Goal: Task Accomplishment & Management: Manage account settings

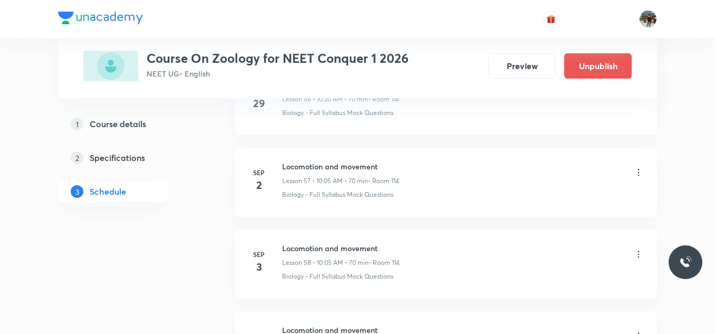
scroll to position [5415, 0]
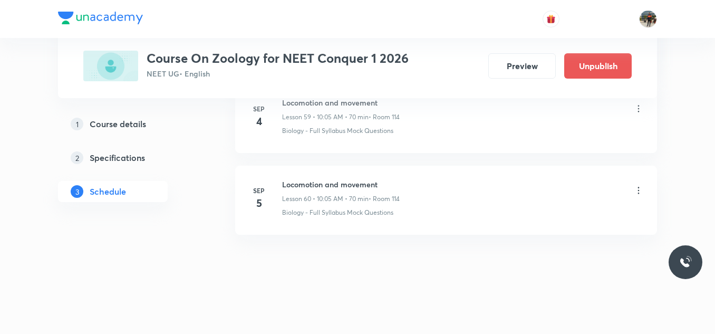
click at [639, 190] on icon at bounding box center [639, 190] width 2 height 7
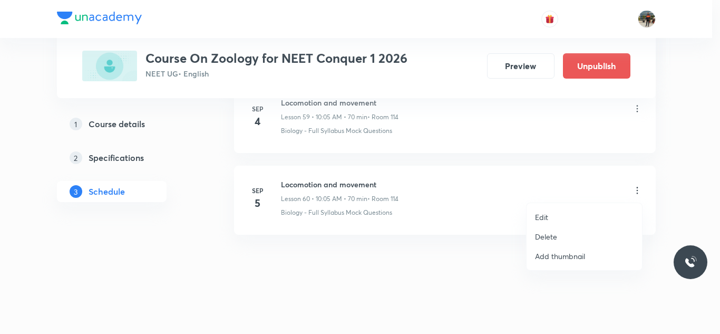
click at [550, 234] on p "Delete" at bounding box center [546, 236] width 22 height 11
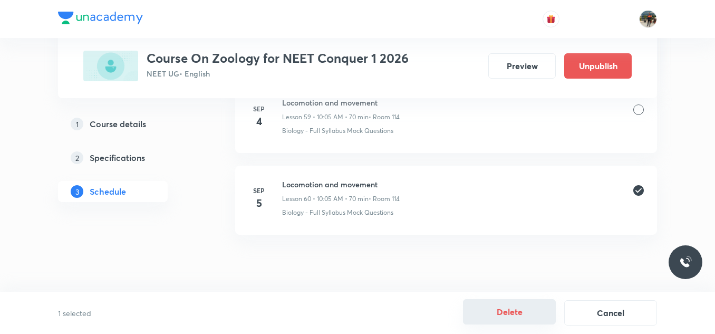
click at [512, 318] on button "Delete" at bounding box center [509, 311] width 93 height 25
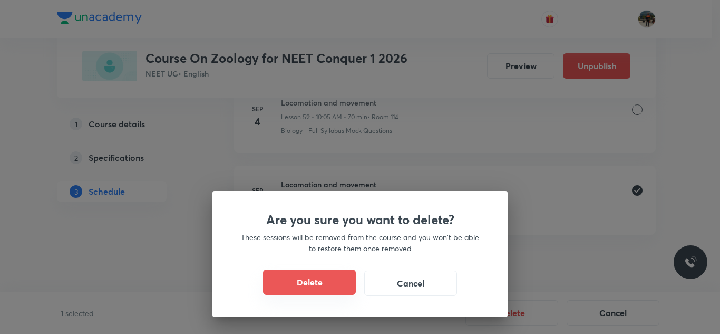
click at [303, 278] on button "Delete" at bounding box center [309, 281] width 93 height 25
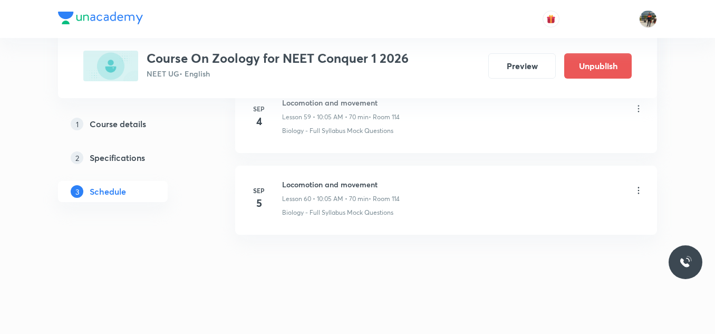
scroll to position [5333, 0]
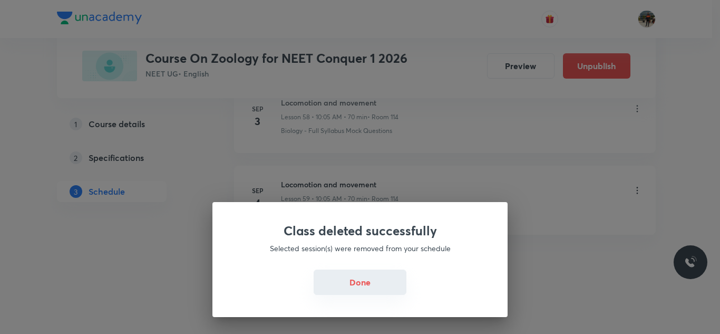
click at [361, 284] on button "Done" at bounding box center [360, 281] width 93 height 25
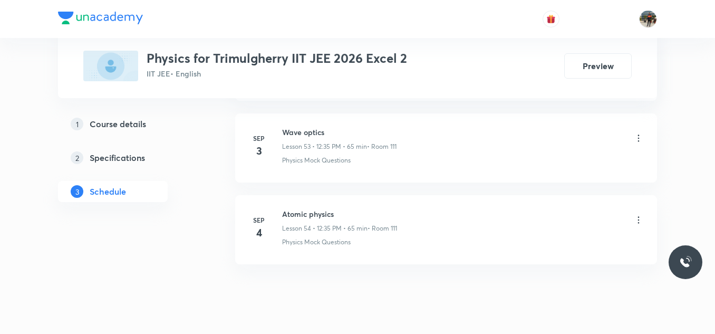
scroll to position [4992, 0]
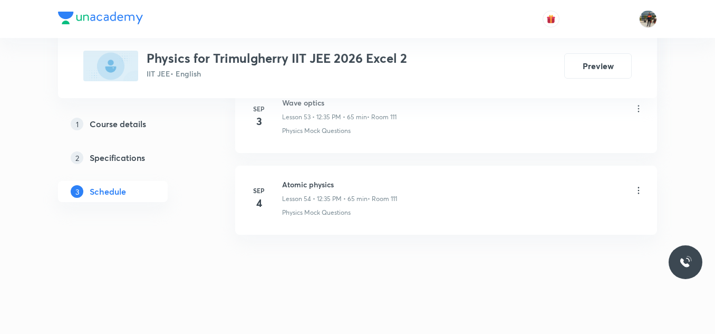
click at [639, 189] on icon at bounding box center [638, 190] width 11 height 11
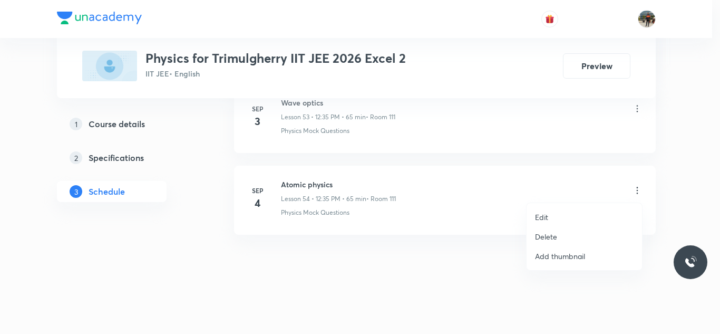
click at [543, 234] on p "Delete" at bounding box center [546, 236] width 22 height 11
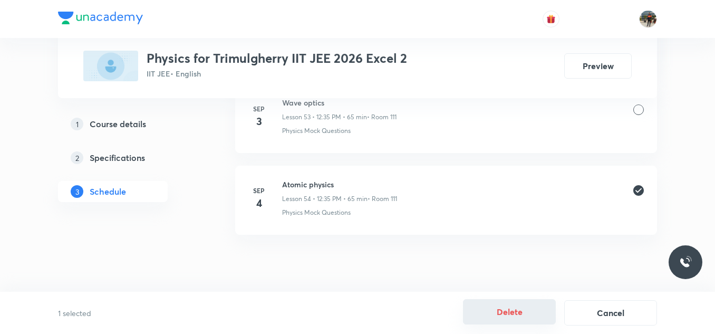
click at [515, 307] on button "Delete" at bounding box center [509, 311] width 93 height 25
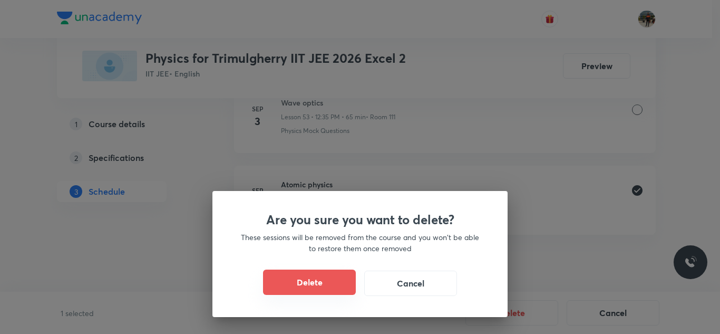
click at [311, 282] on button "Delete" at bounding box center [309, 281] width 93 height 25
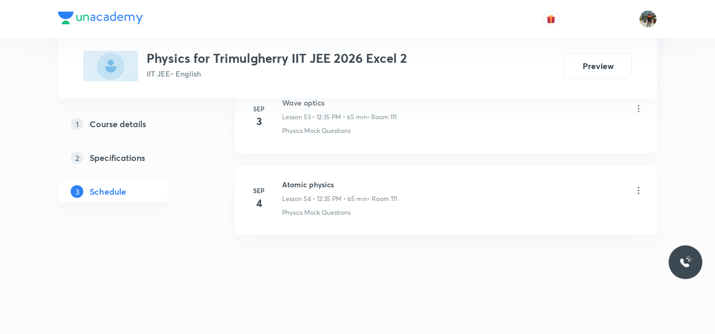
scroll to position [4911, 0]
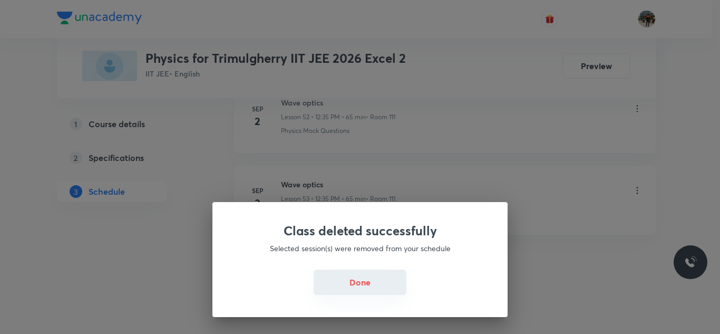
click at [361, 286] on button "Done" at bounding box center [360, 281] width 93 height 25
